Goal: Find specific page/section: Find specific page/section

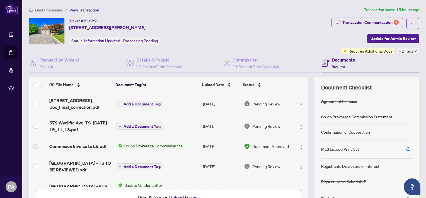
scroll to position [36, 0]
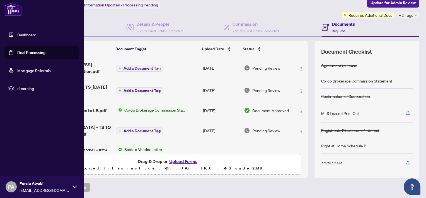
click at [28, 36] on link "Dashboard" at bounding box center [26, 34] width 19 height 5
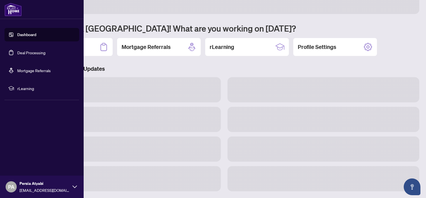
scroll to position [35, 0]
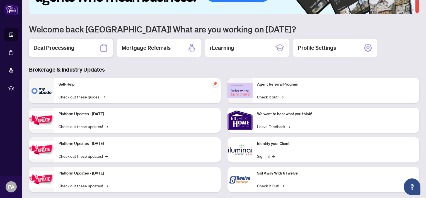
click at [60, 45] on h2 "Deal Processing" at bounding box center [53, 48] width 41 height 8
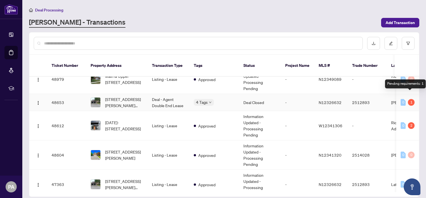
scroll to position [71, 0]
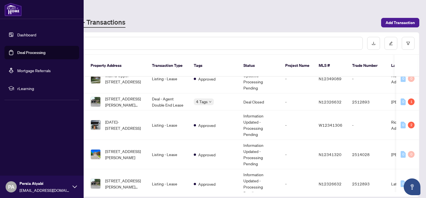
click at [29, 37] on link "Dashboard" at bounding box center [26, 34] width 19 height 5
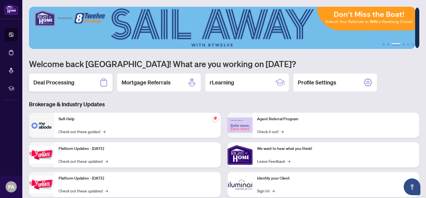
click at [54, 84] on h2 "Deal Processing" at bounding box center [53, 82] width 41 height 8
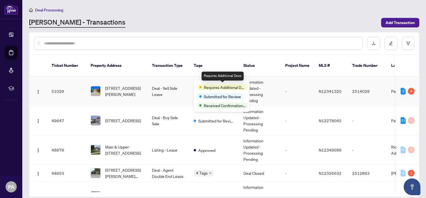
click at [204, 84] on span "Requires Additional Docs" at bounding box center [225, 87] width 42 height 6
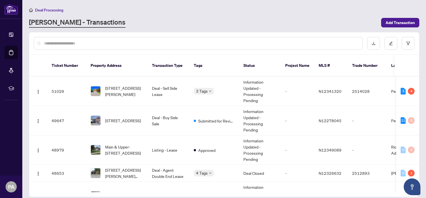
click at [229, 46] on div at bounding box center [198, 43] width 329 height 13
